Goal: Information Seeking & Learning: Learn about a topic

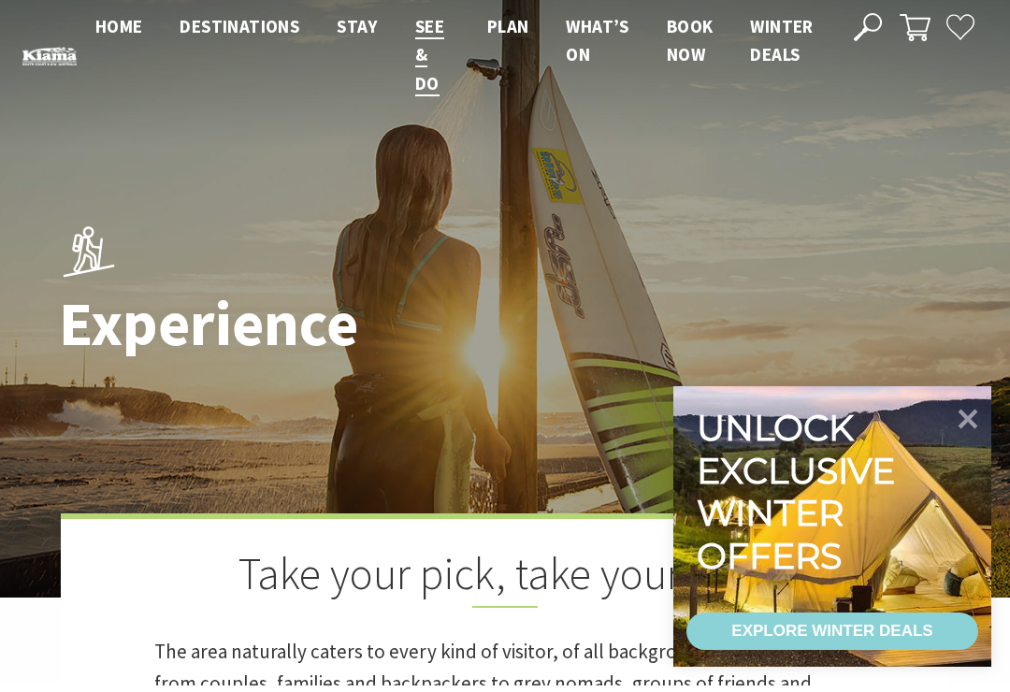
scroll to position [7, 0]
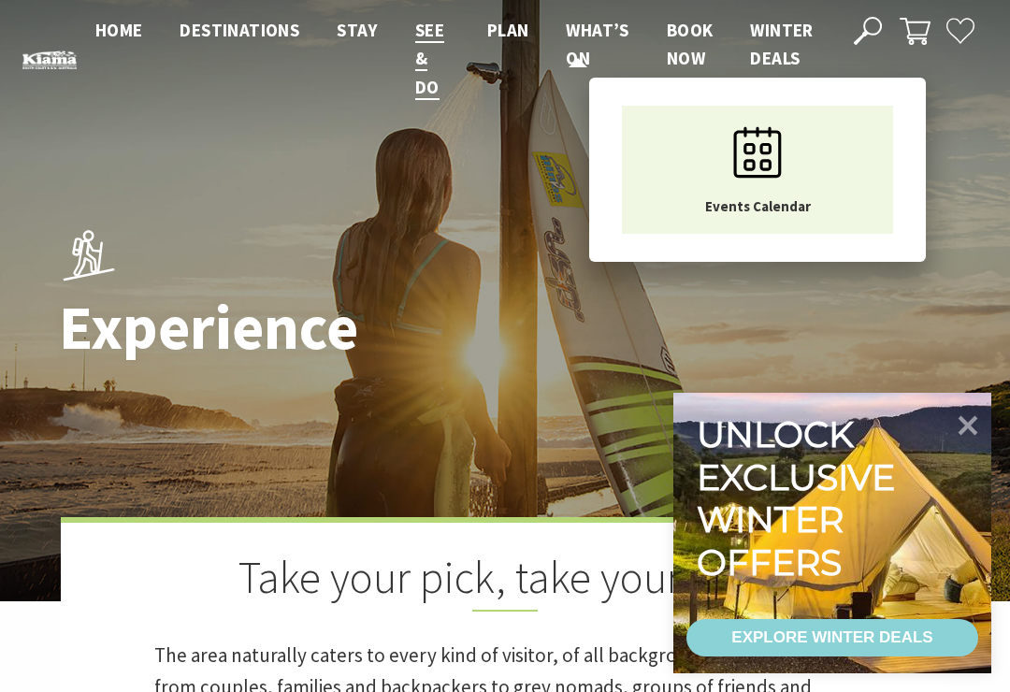
click at [586, 26] on span "What’s On" at bounding box center [597, 44] width 63 height 51
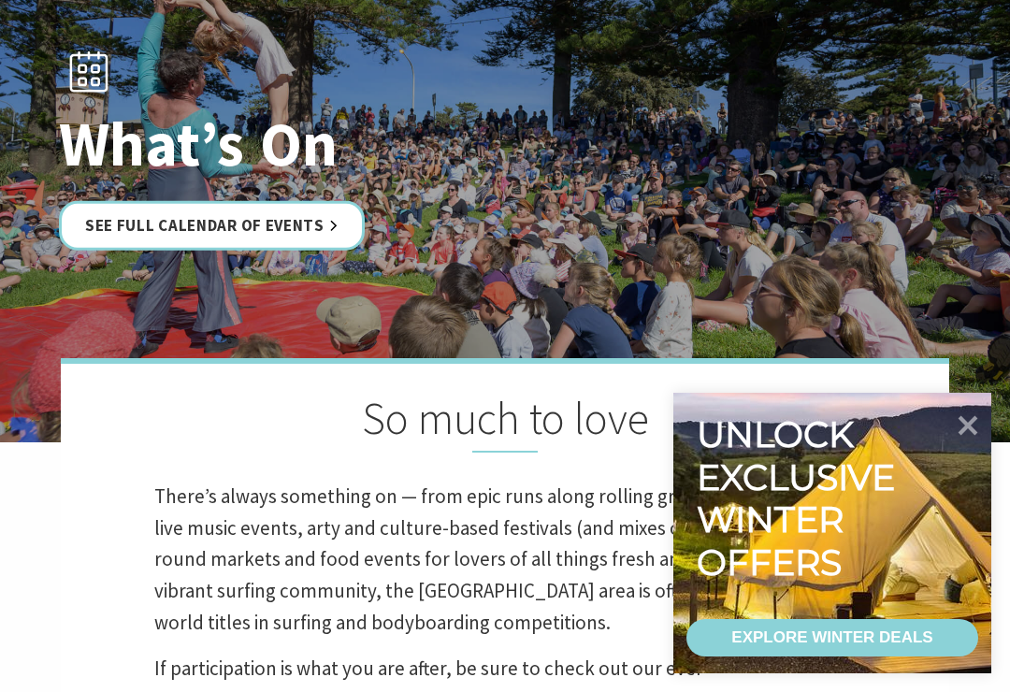
scroll to position [164, 0]
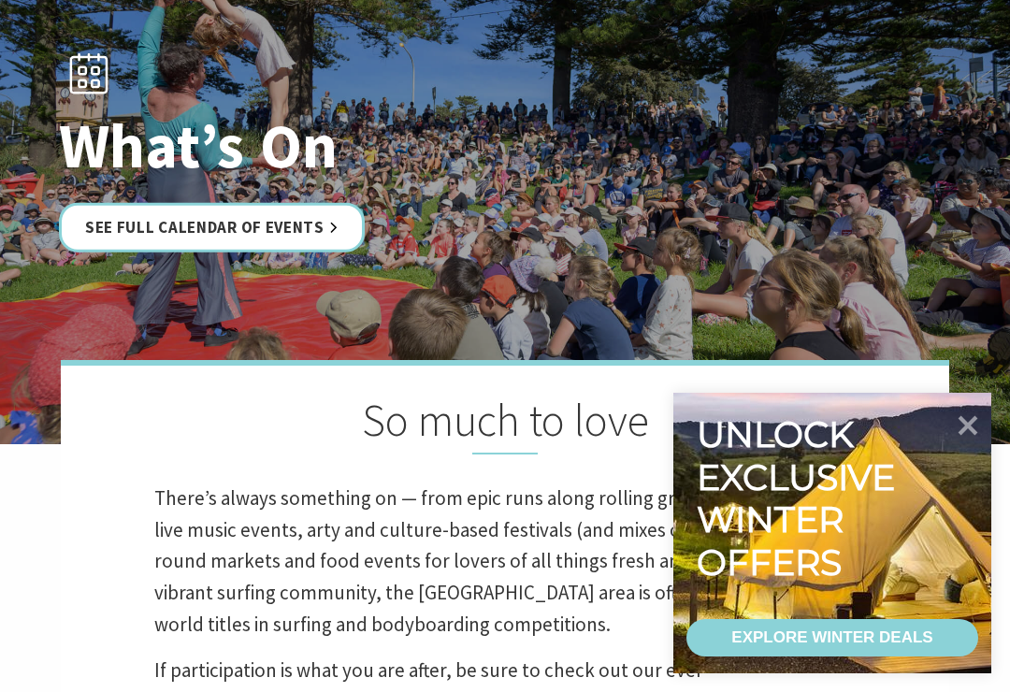
click at [330, 222] on link "See Full Calendar of Events" at bounding box center [212, 227] width 306 height 50
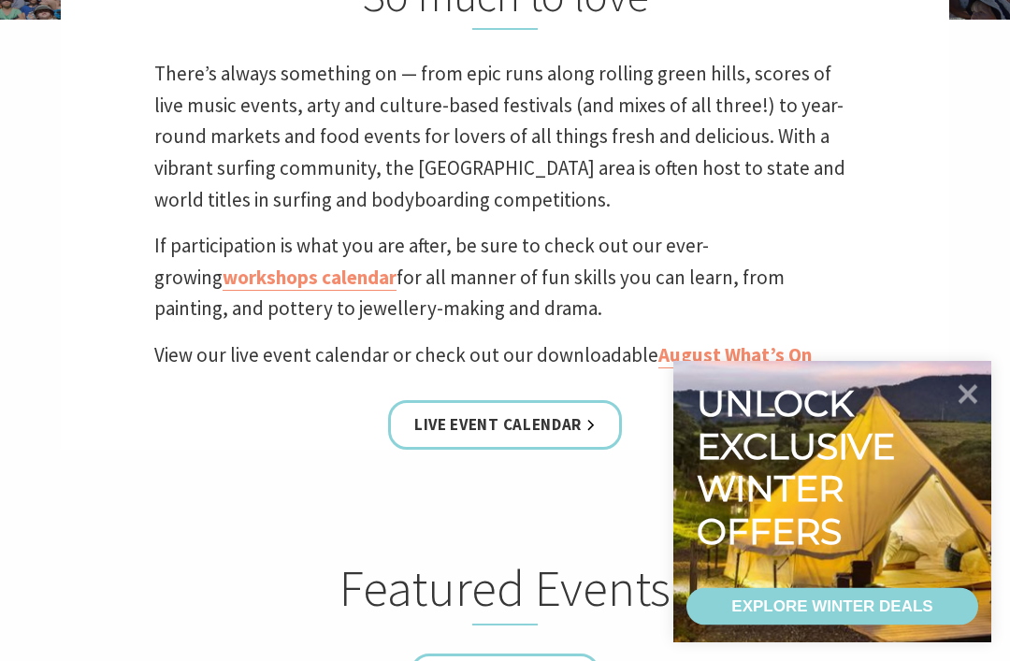
scroll to position [587, 0]
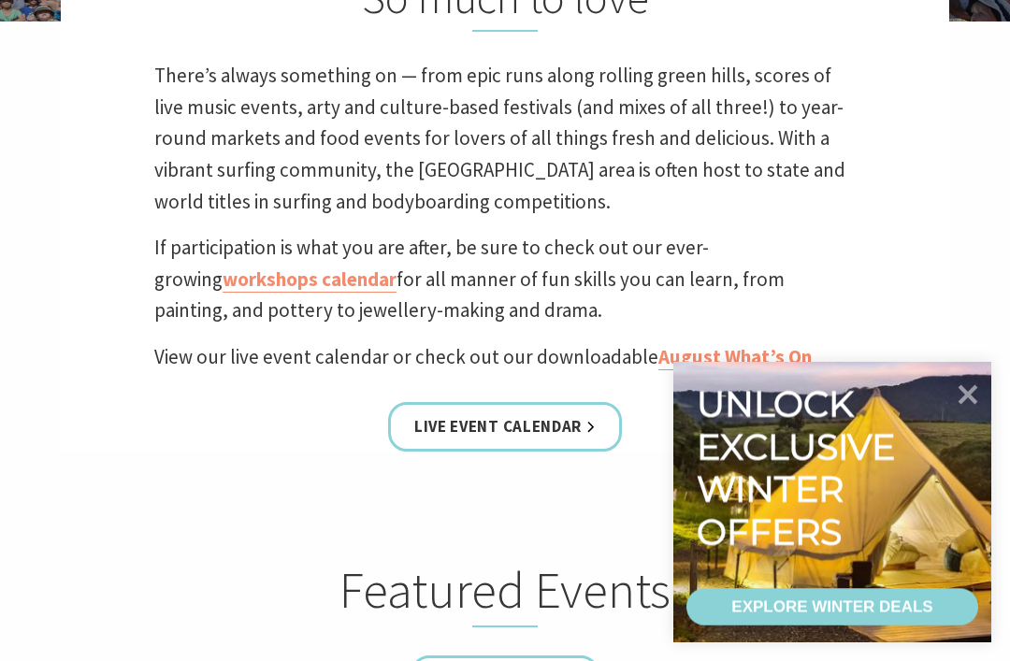
click at [588, 422] on link "Live Event Calendar" at bounding box center [505, 427] width 234 height 50
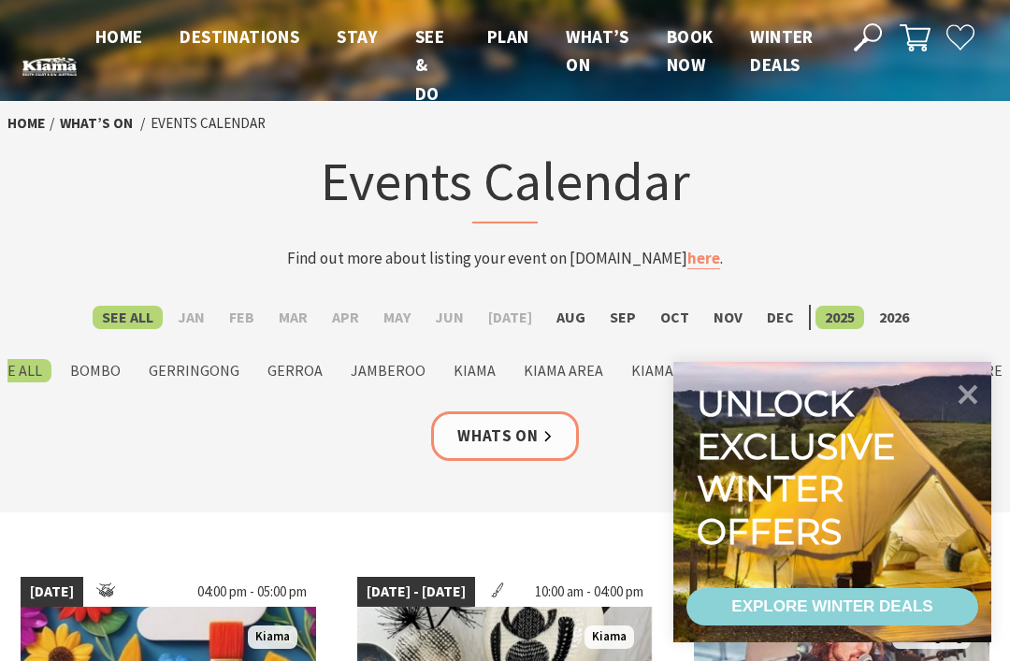
click at [563, 307] on label "Aug" at bounding box center [571, 317] width 48 height 23
click at [0, 0] on input "Aug" at bounding box center [0, 0] width 0 height 0
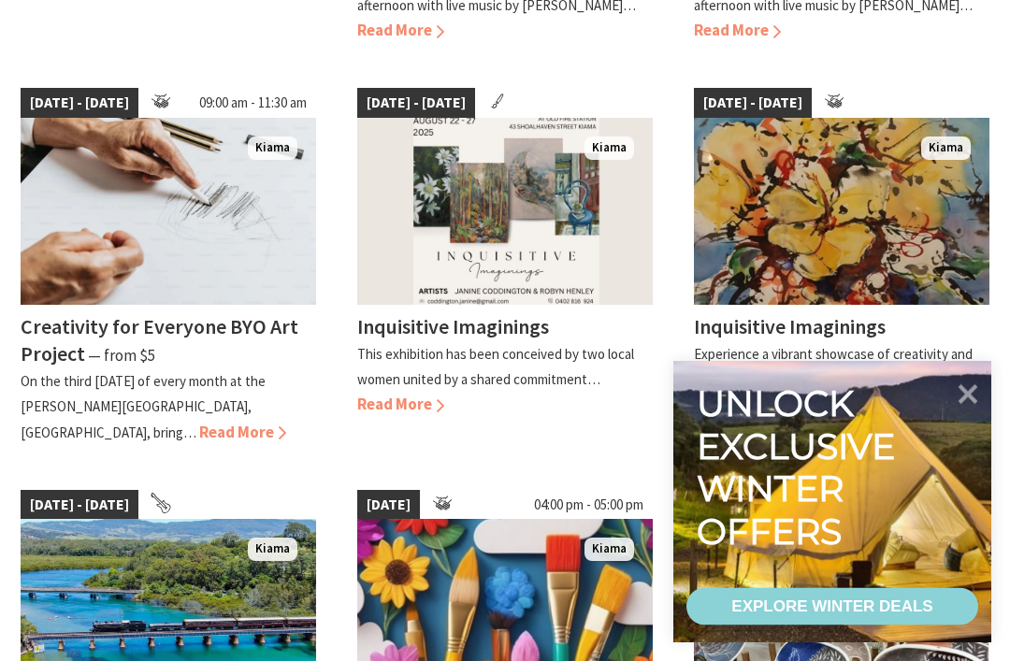
scroll to position [1293, 0]
click at [425, 395] on span "Read More" at bounding box center [400, 404] width 87 height 21
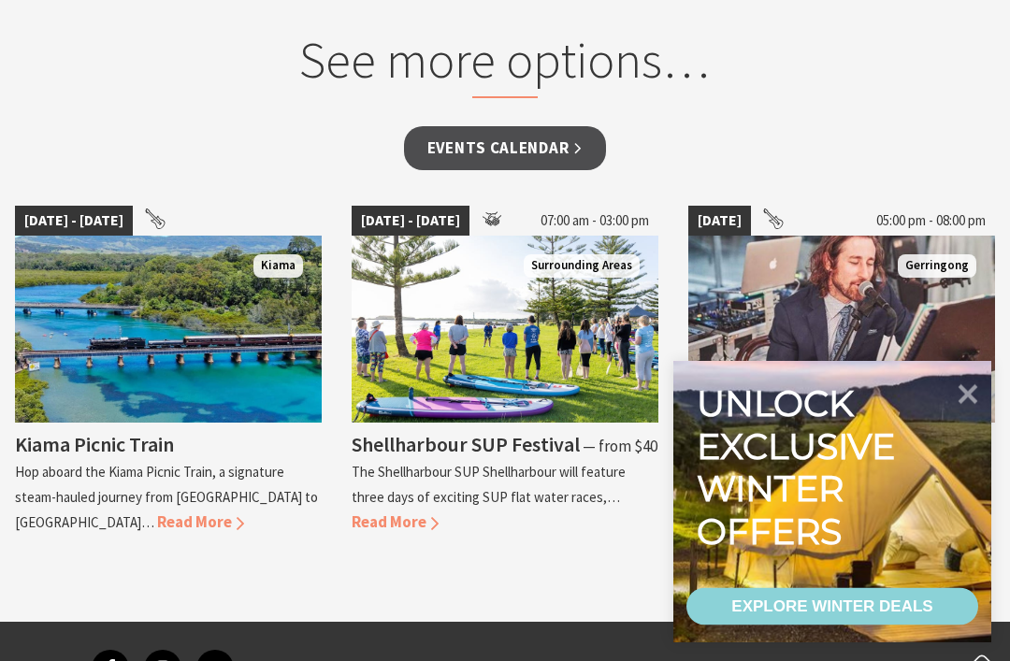
scroll to position [1226, 0]
click at [157, 512] on span "Read More" at bounding box center [200, 522] width 87 height 21
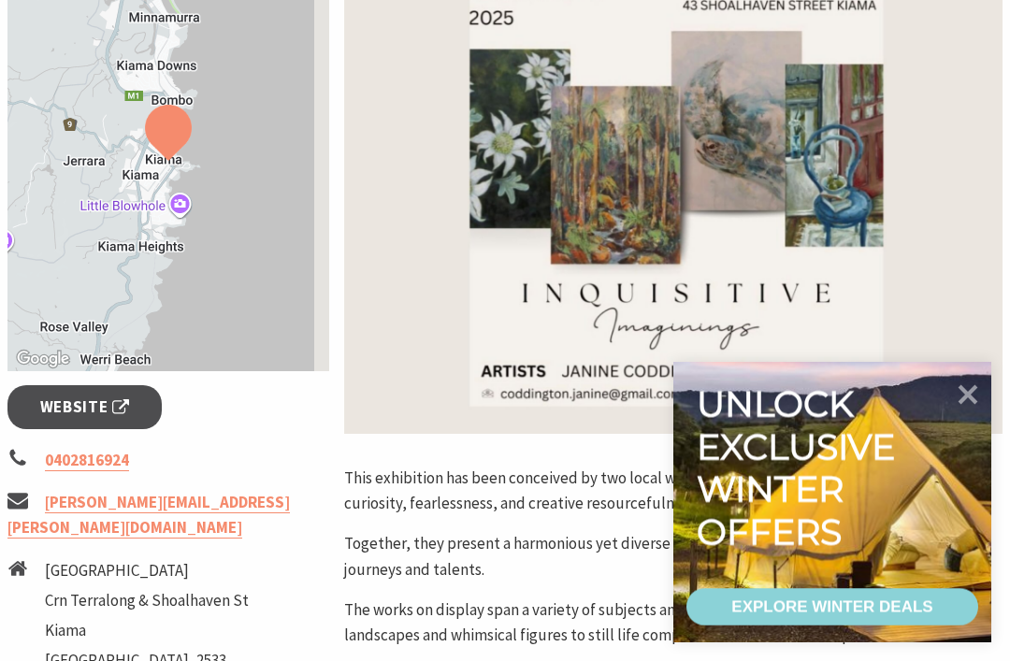
scroll to position [368, 0]
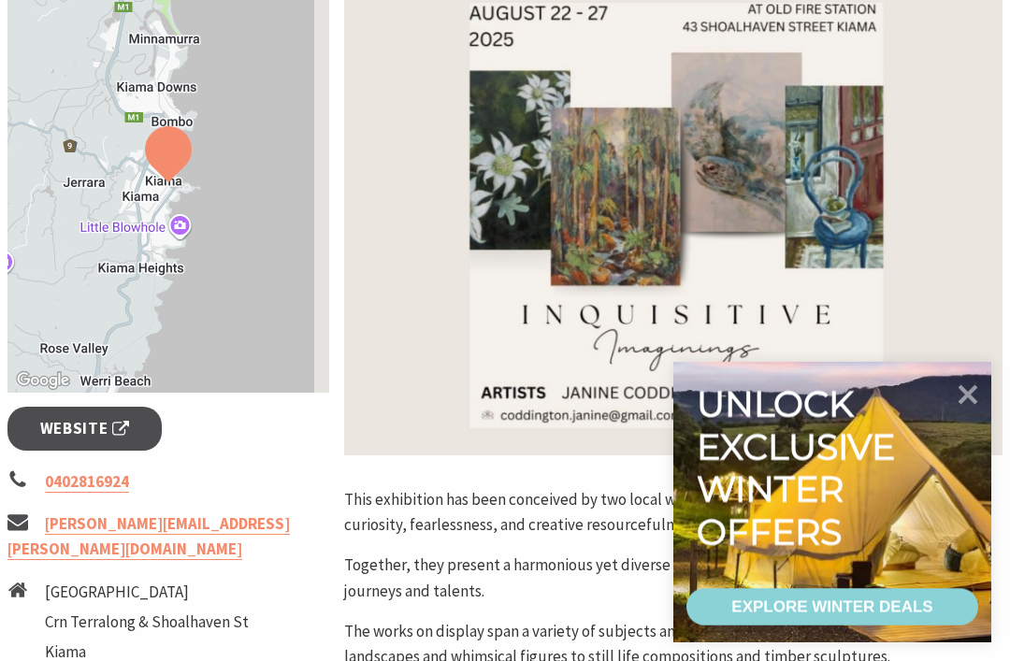
click at [714, 232] on img at bounding box center [673, 214] width 659 height 483
click at [728, 218] on img at bounding box center [673, 214] width 659 height 483
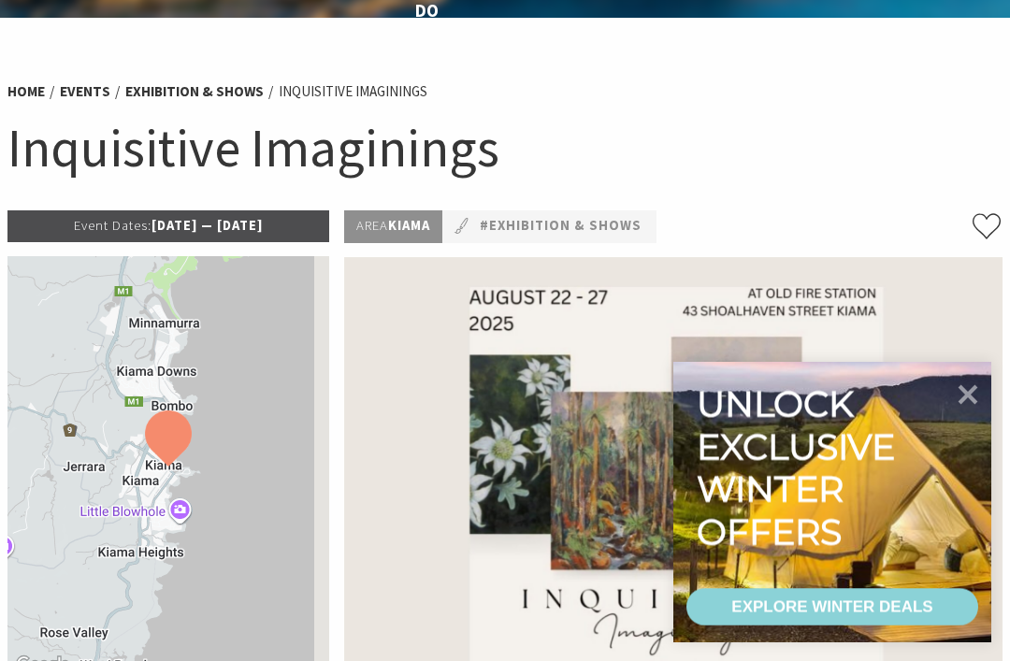
scroll to position [0, 0]
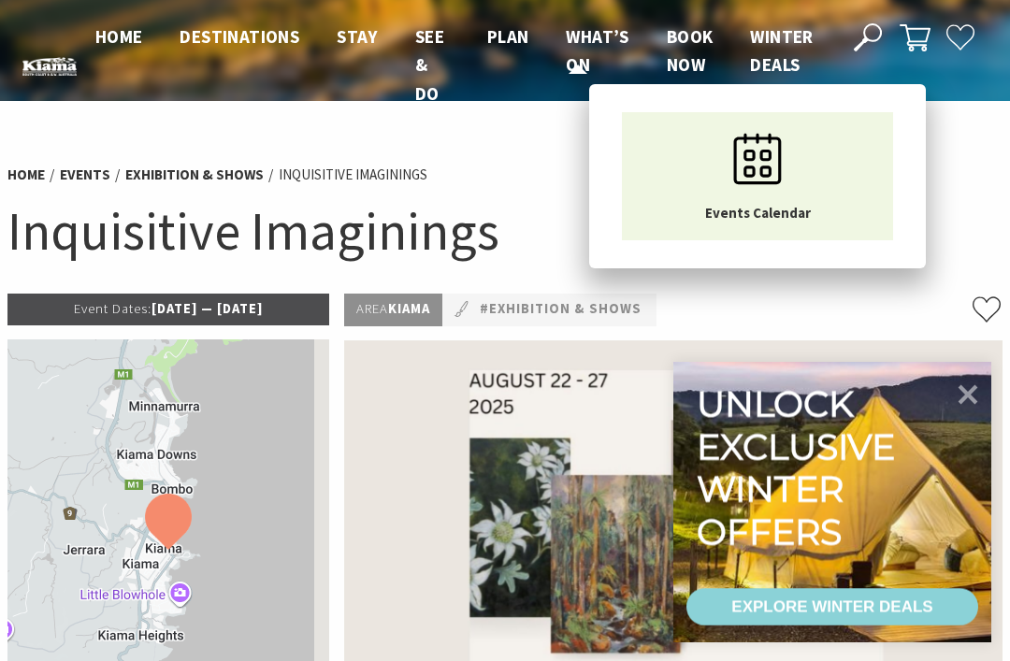
click at [754, 164] on icon "Main Menu" at bounding box center [758, 159] width 94 height 94
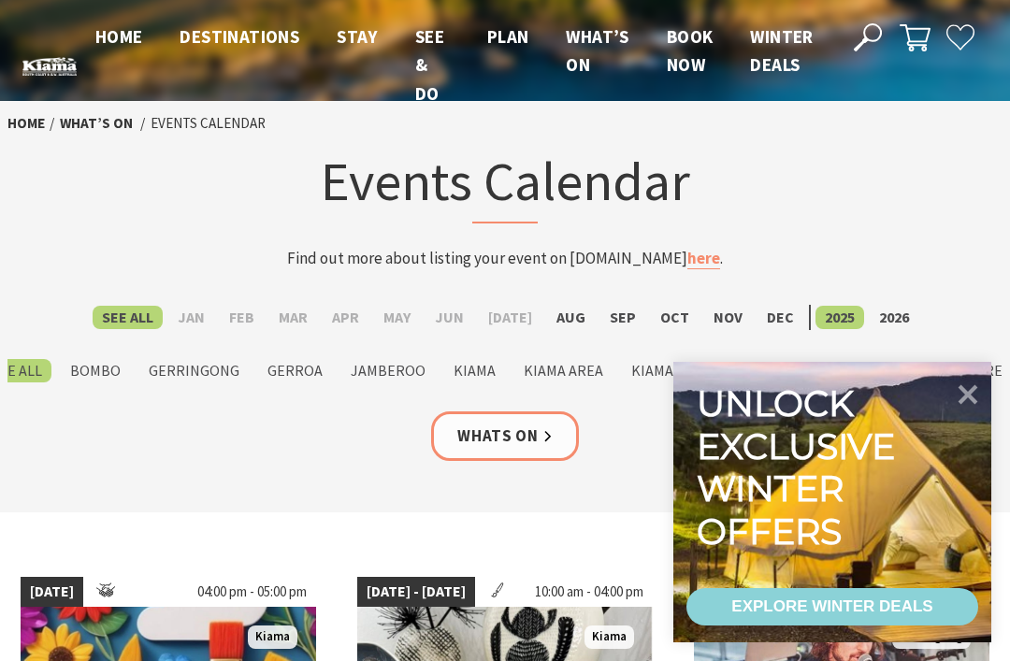
click at [565, 313] on label "Aug" at bounding box center [571, 317] width 48 height 23
click at [0, 0] on input "Aug" at bounding box center [0, 0] width 0 height 0
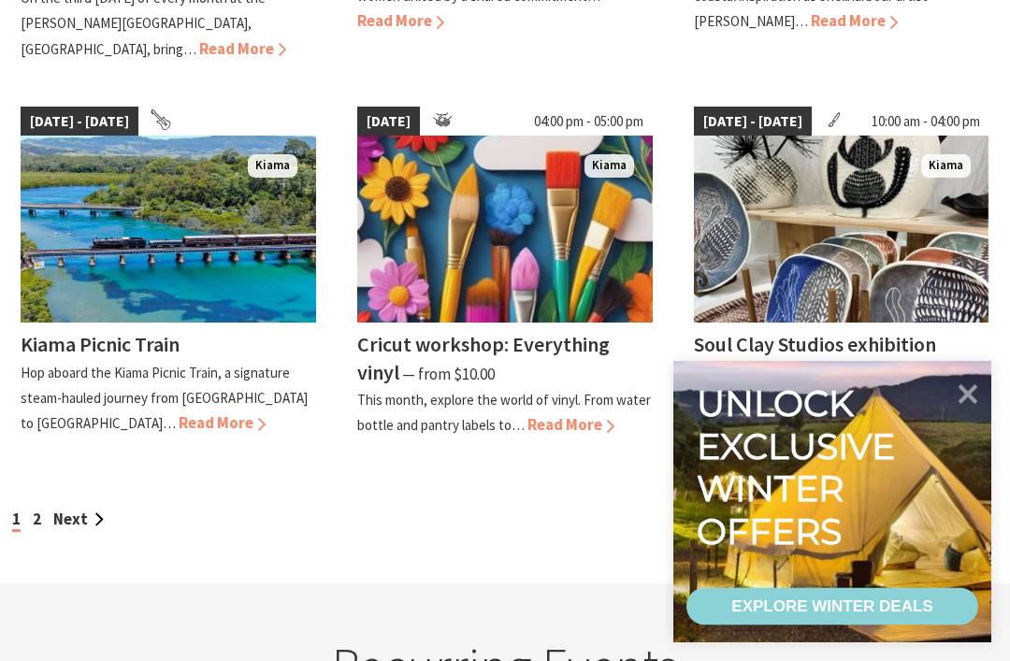
scroll to position [1676, 0]
click at [783, 447] on div "Unlock exclusive winter offers" at bounding box center [800, 468] width 207 height 170
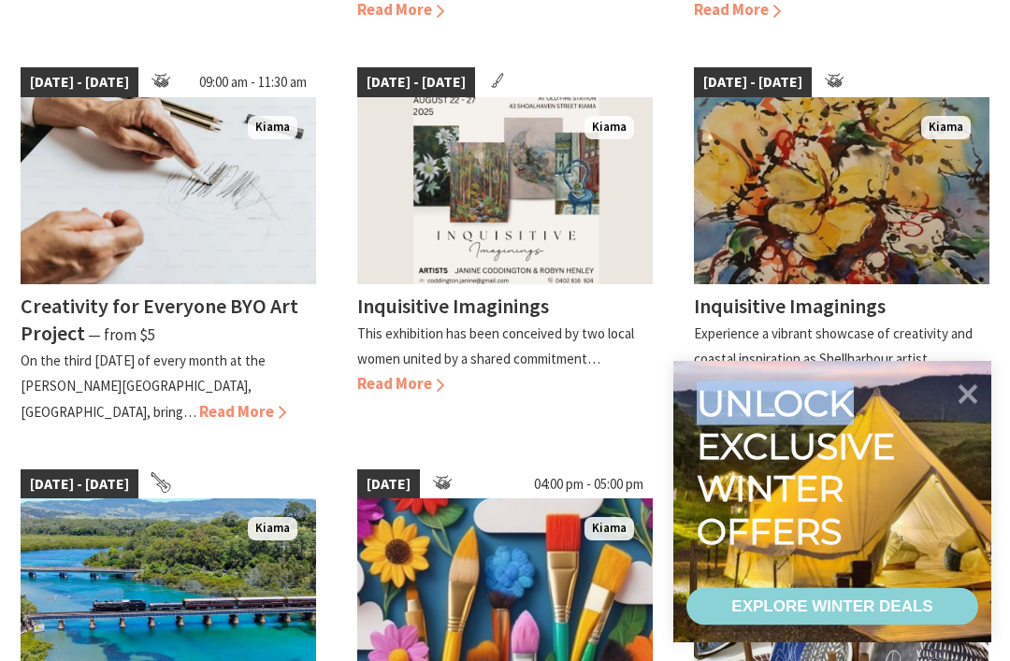
scroll to position [1313, 0]
